Goal: Navigation & Orientation: Find specific page/section

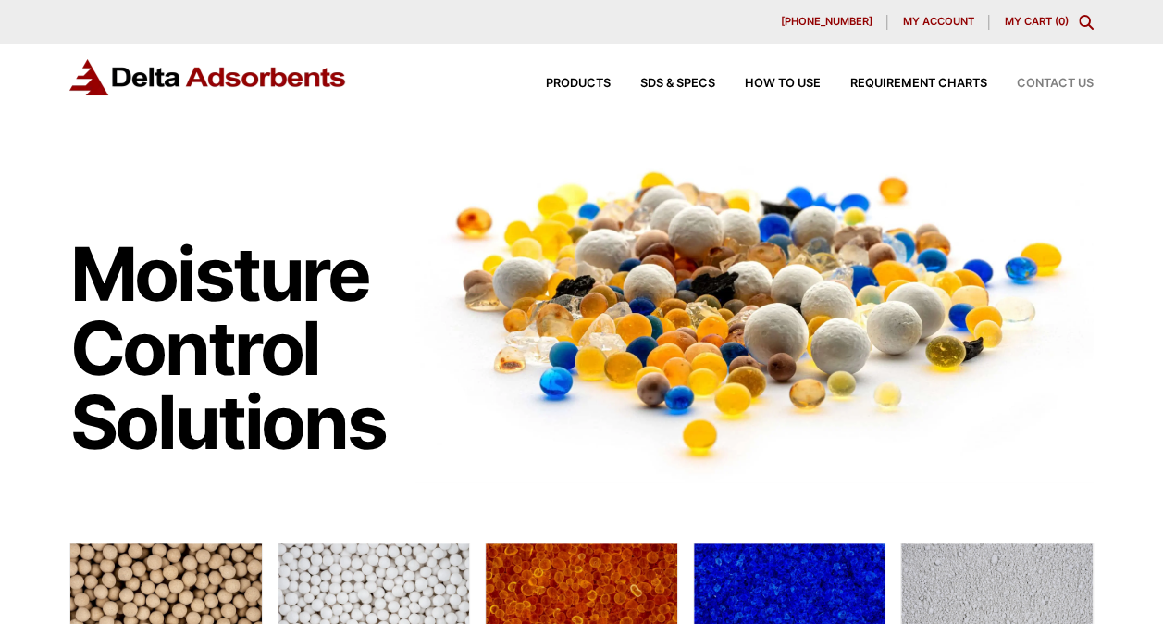
click at [1045, 86] on span "Contact Us" at bounding box center [1055, 84] width 77 height 12
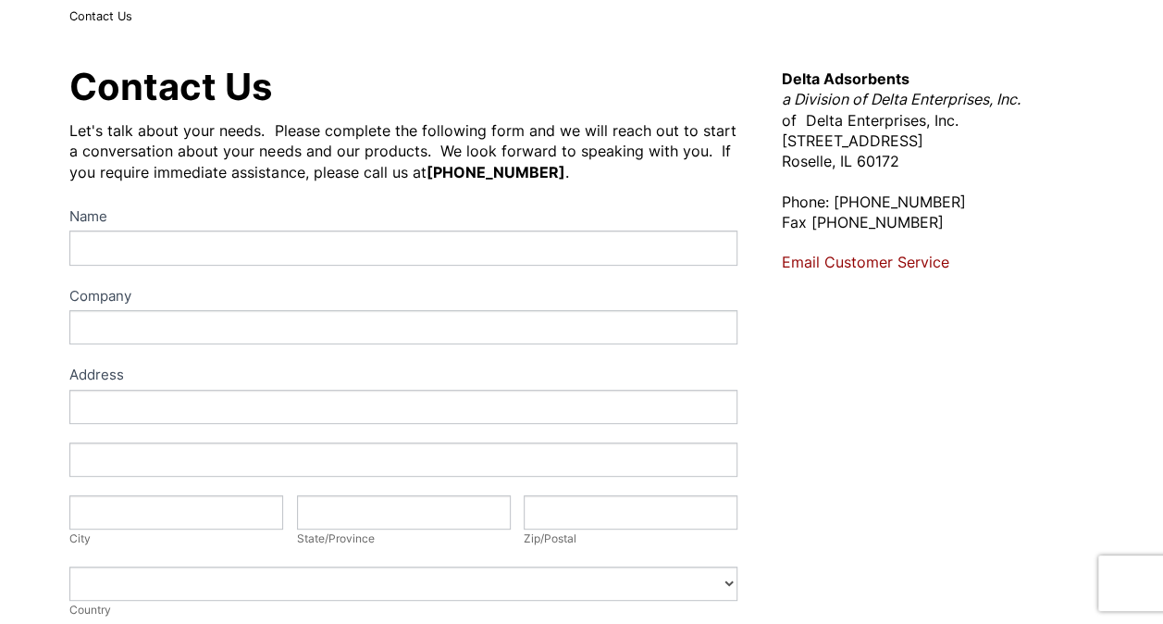
scroll to position [36, 0]
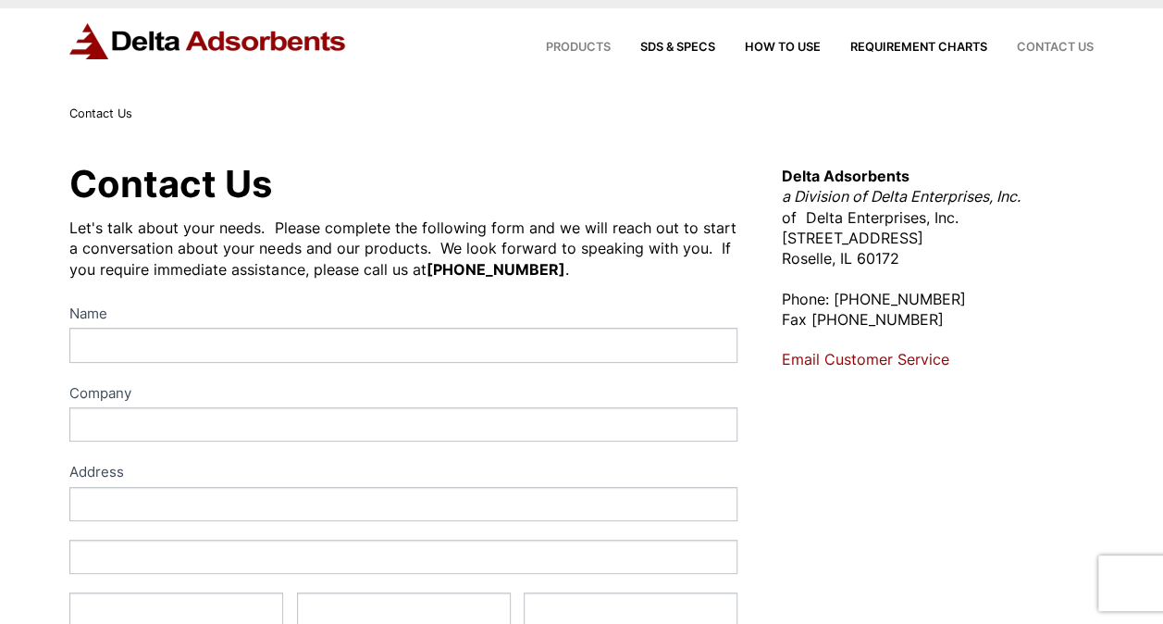
click at [553, 45] on span "Products" at bounding box center [578, 48] width 65 height 12
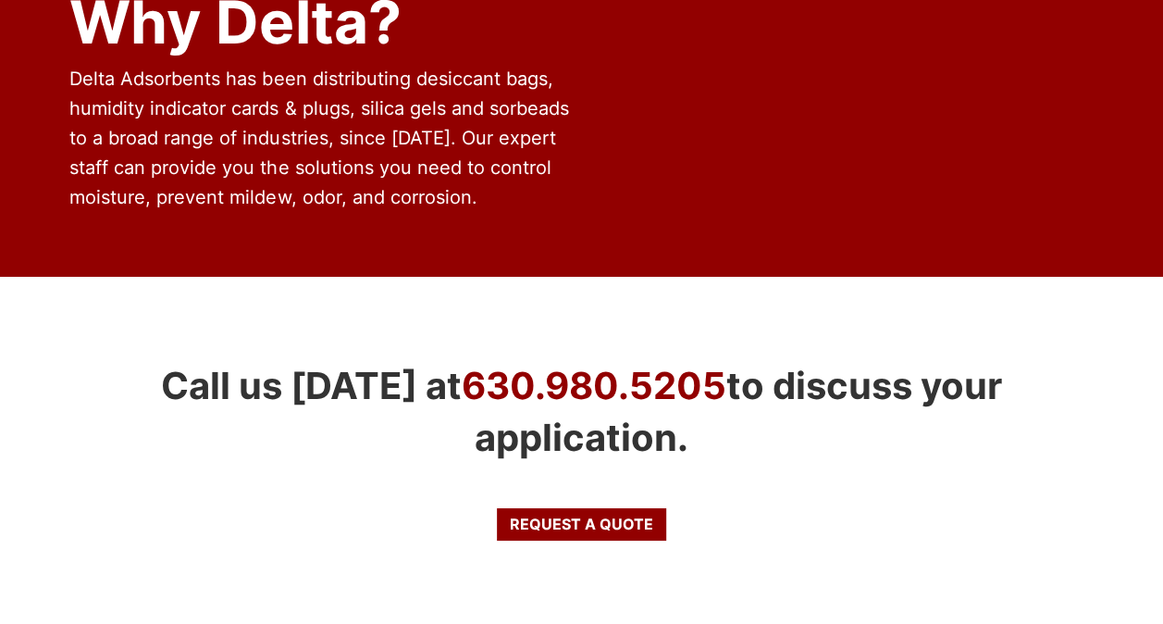
scroll to position [3639, 0]
